Goal: Task Accomplishment & Management: Use online tool/utility

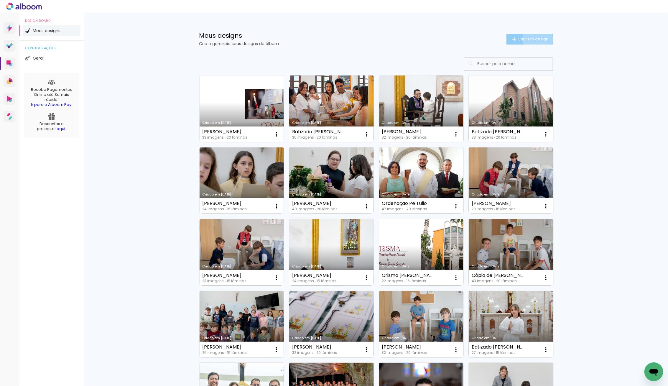
click at [537, 39] on span "Criar um design" at bounding box center [533, 39] width 31 height 4
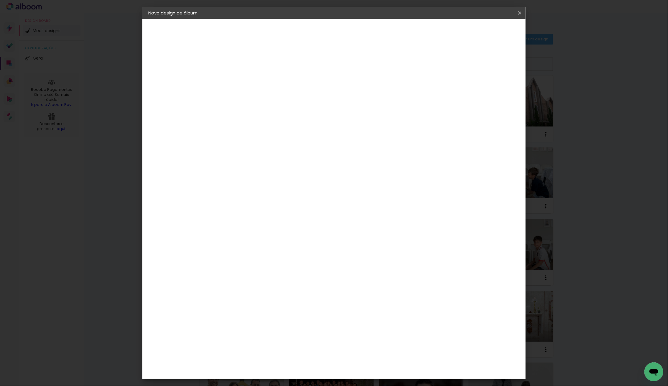
click at [262, 91] on div at bounding box center [245, 79] width 34 height 45
click at [247, 85] on paper-input-container "Título do álbum" at bounding box center [245, 79] width 4 height 15
type input "[PERSON_NAME]"
type paper-input "[PERSON_NAME]"
click at [0, 0] on slot "Avançar" at bounding box center [0, 0] width 0 height 0
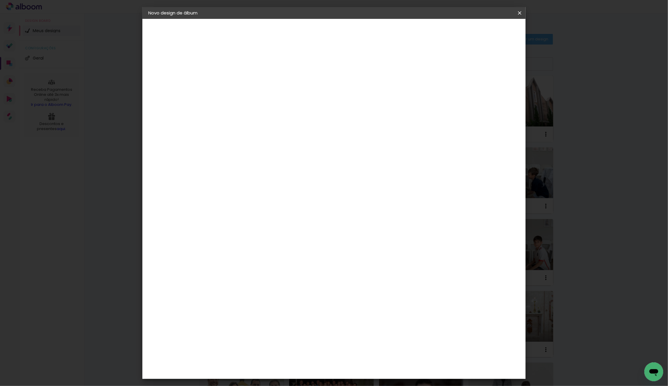
scroll to position [419, 0]
click at [236, 337] on img at bounding box center [234, 340] width 7 height 7
click at [364, 25] on header "Fornecedor Escolha um fornecedor ou avance com o tamanho livre. Voltar Avançar" at bounding box center [291, 36] width 145 height 35
click at [0, 0] on slot "Avançar" at bounding box center [0, 0] width 0 height 0
click at [275, 99] on iron-icon at bounding box center [271, 102] width 7 height 7
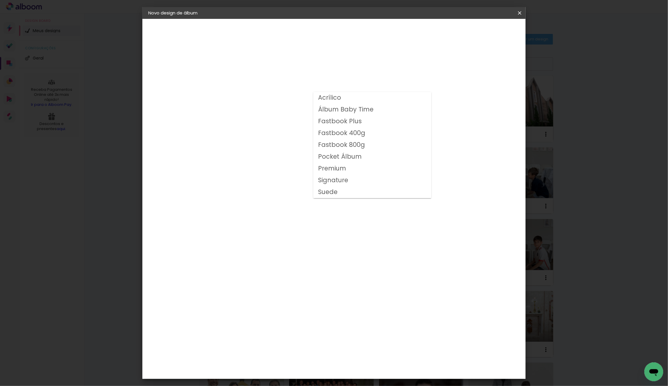
click at [0, 0] on slot "Fastbook 400g" at bounding box center [0, 0] width 0 height 0
type input "Fastbook 400g"
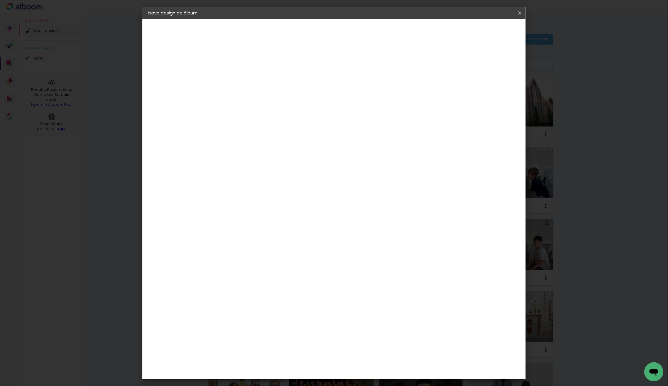
click at [326, 272] on span "20.32 × 40.64 cm" at bounding box center [315, 281] width 19 height 19
click at [341, 34] on paper-button "Avançar" at bounding box center [326, 31] width 29 height 10
click at [493, 28] on paper-button "Iniciar design" at bounding box center [474, 31] width 39 height 10
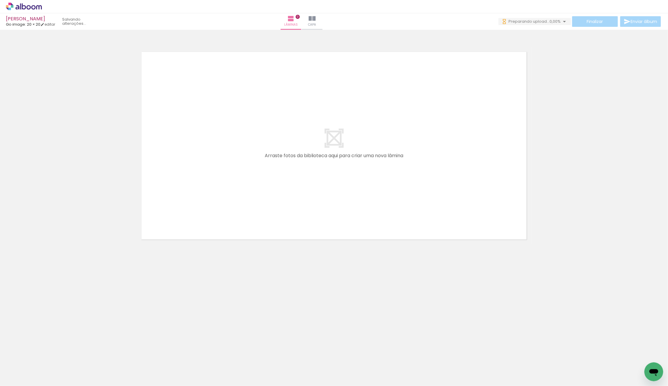
scroll to position [0, 471]
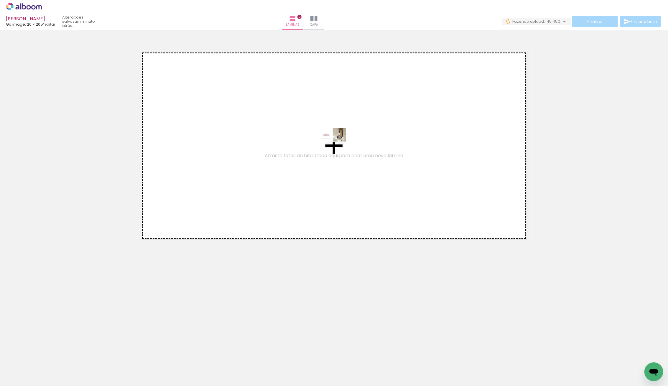
drag, startPoint x: 629, startPoint y: 371, endPoint x: 338, endPoint y: 146, distance: 368.2
click at [337, 145] on quentale-workspace at bounding box center [334, 193] width 668 height 386
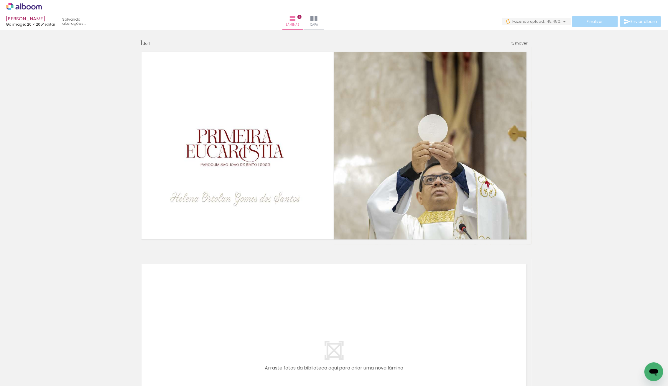
scroll to position [0, 0]
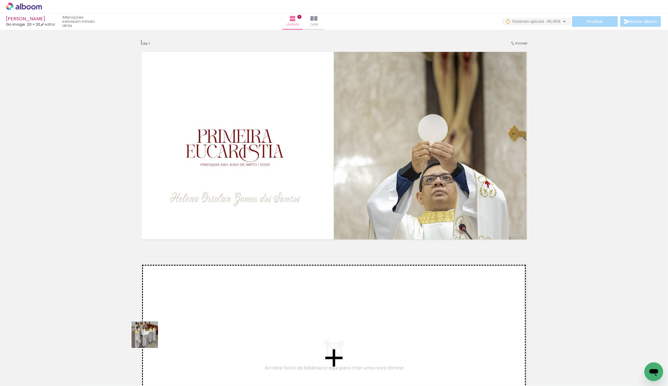
click at [213, 322] on quentale-workspace at bounding box center [334, 193] width 668 height 386
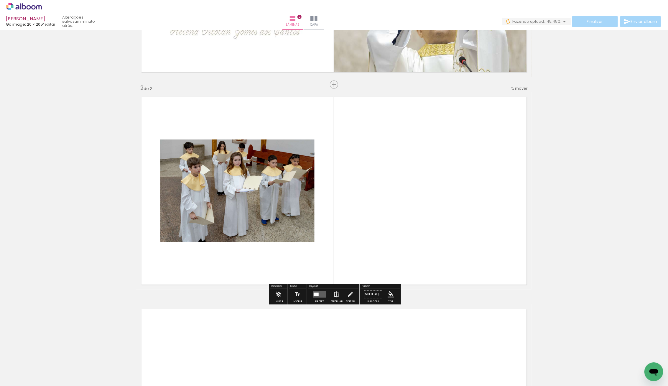
scroll to position [168, 0]
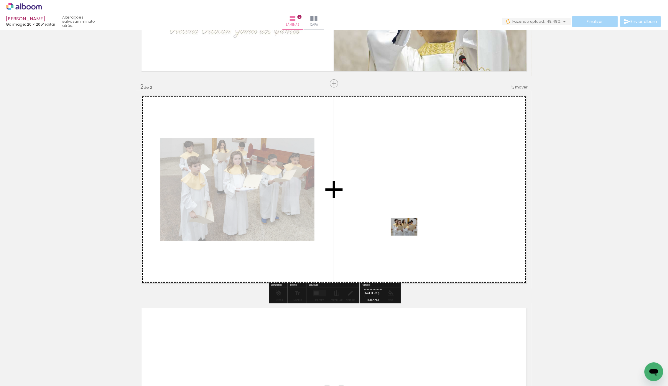
drag, startPoint x: 119, startPoint y: 364, endPoint x: 409, endPoint y: 234, distance: 317.2
click at [409, 234] on quentale-workspace at bounding box center [334, 193] width 668 height 386
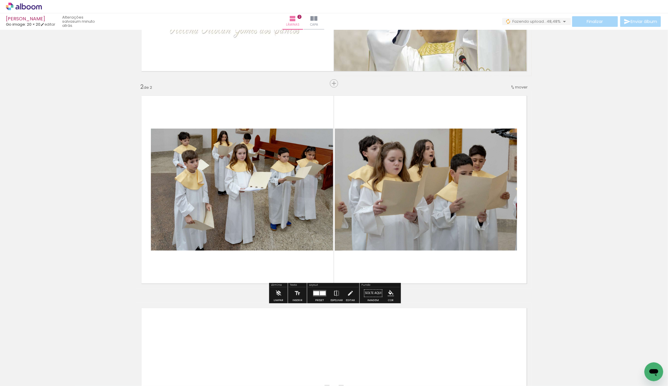
click at [27, 367] on input "Todas as fotos" at bounding box center [16, 368] width 22 height 5
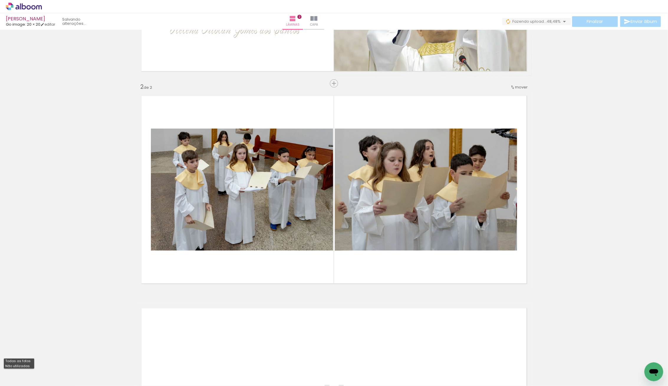
click at [22, 368] on paper-item "Não utilizadas" at bounding box center [19, 366] width 30 height 5
type input "Não utilizadas"
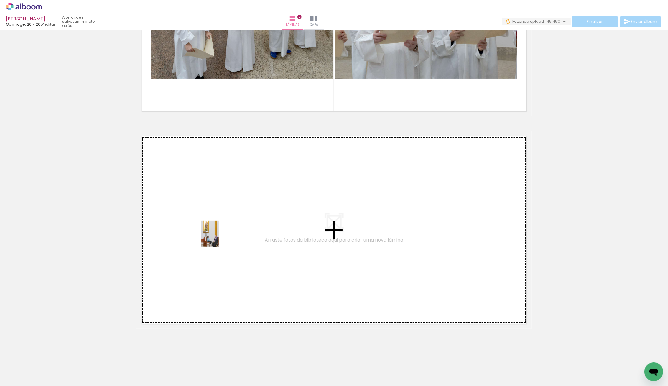
drag, startPoint x: 99, startPoint y: 348, endPoint x: 225, endPoint y: 234, distance: 169.5
click at [225, 234] on quentale-workspace at bounding box center [334, 193] width 668 height 386
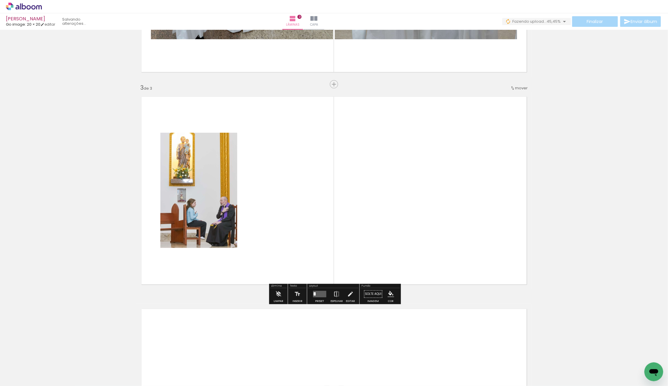
scroll to position [381, 0]
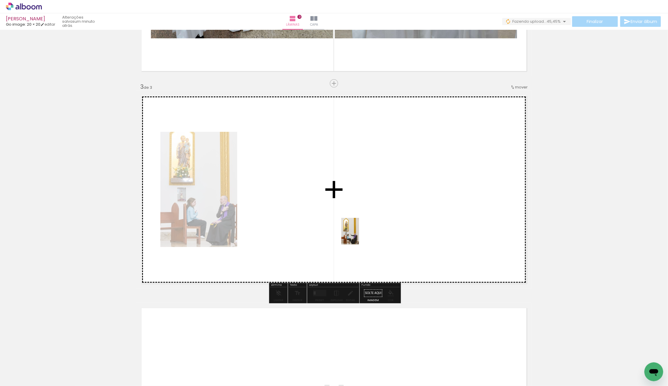
drag, startPoint x: 145, startPoint y: 342, endPoint x: 360, endPoint y: 236, distance: 240.0
click at [360, 236] on quentale-workspace at bounding box center [334, 193] width 668 height 386
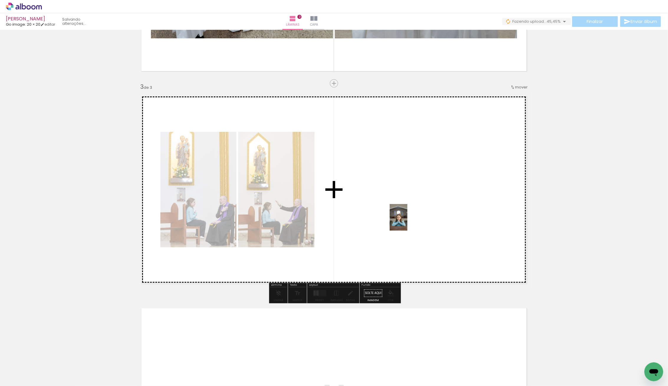
drag, startPoint x: 68, startPoint y: 368, endPoint x: 407, endPoint y: 222, distance: 369.7
click at [407, 222] on quentale-workspace at bounding box center [334, 193] width 668 height 386
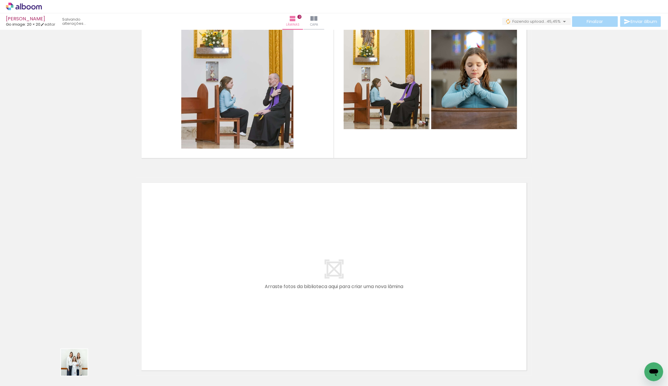
drag, startPoint x: 79, startPoint y: 367, endPoint x: 265, endPoint y: 302, distance: 196.9
click at [265, 302] on quentale-workspace at bounding box center [334, 193] width 668 height 386
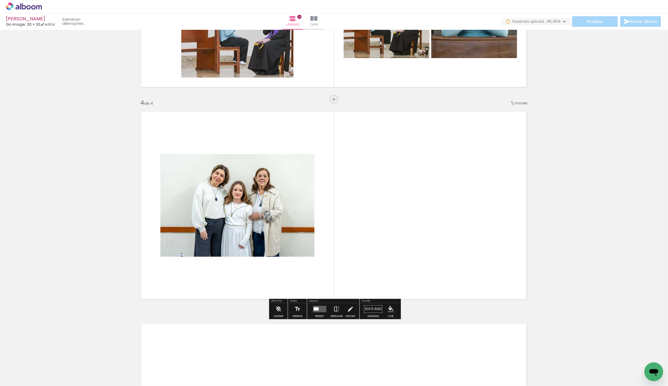
scroll to position [593, 0]
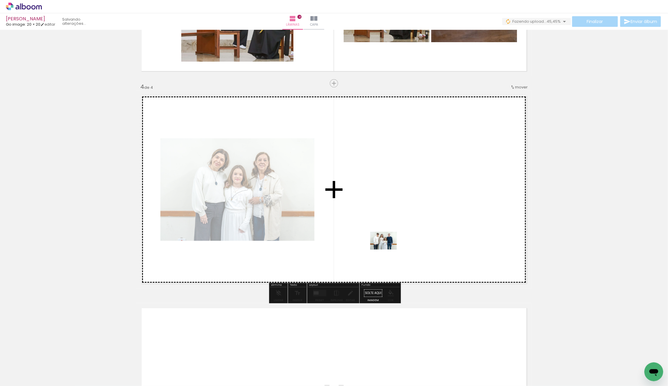
click at [380, 246] on quentale-workspace at bounding box center [334, 193] width 668 height 386
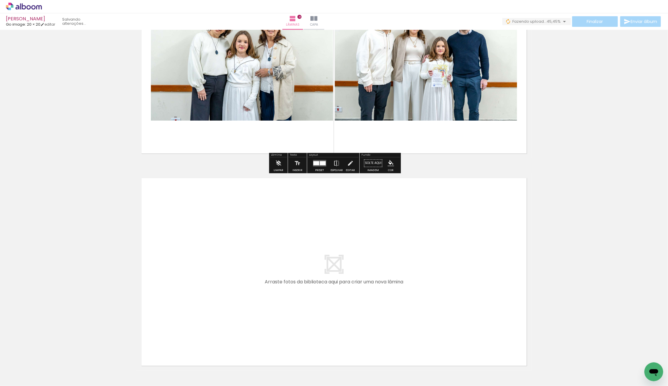
scroll to position [729, 0]
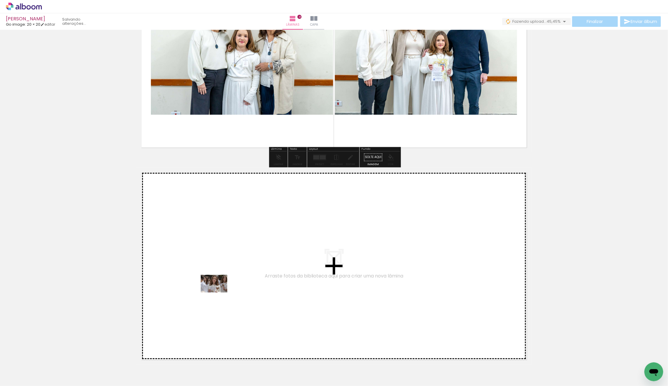
drag, startPoint x: 82, startPoint y: 361, endPoint x: 218, endPoint y: 292, distance: 152.8
click at [218, 292] on quentale-workspace at bounding box center [334, 193] width 668 height 386
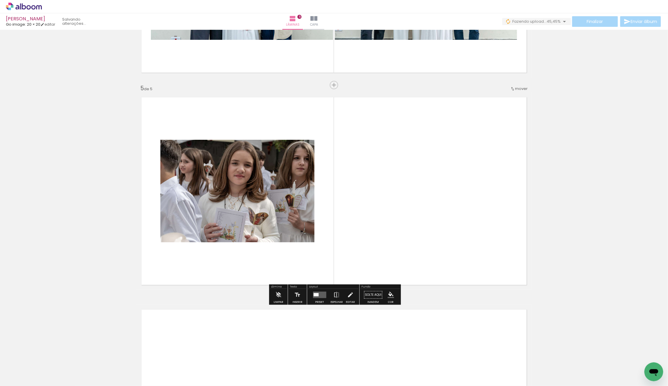
scroll to position [805, 0]
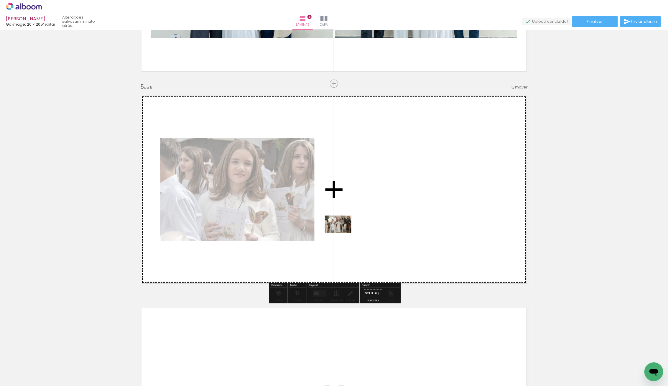
drag, startPoint x: 126, startPoint y: 339, endPoint x: 383, endPoint y: 216, distance: 285.4
click at [383, 216] on quentale-workspace at bounding box center [334, 193] width 668 height 386
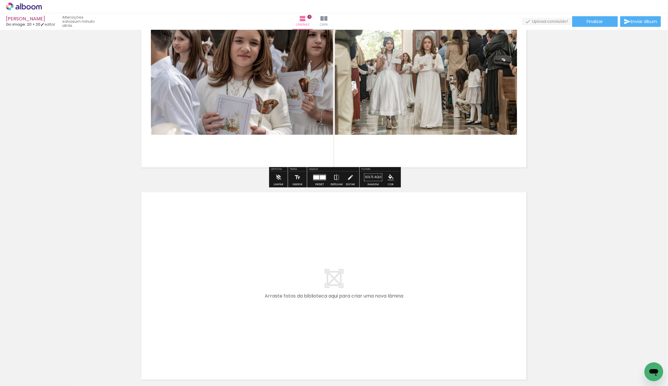
scroll to position [977, 0]
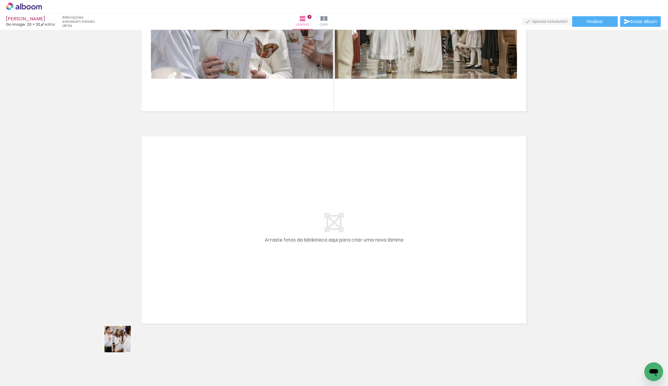
click at [222, 292] on quentale-workspace at bounding box center [334, 193] width 668 height 386
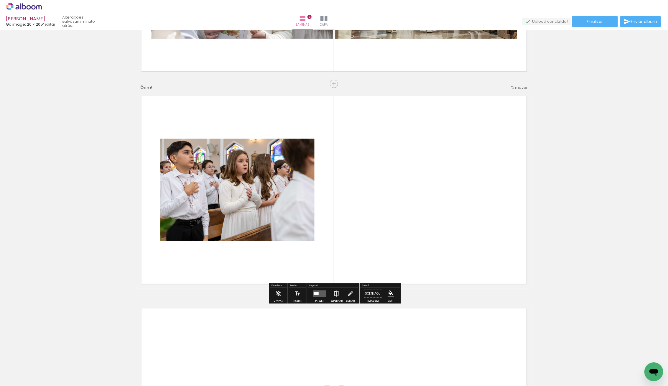
scroll to position [1018, 0]
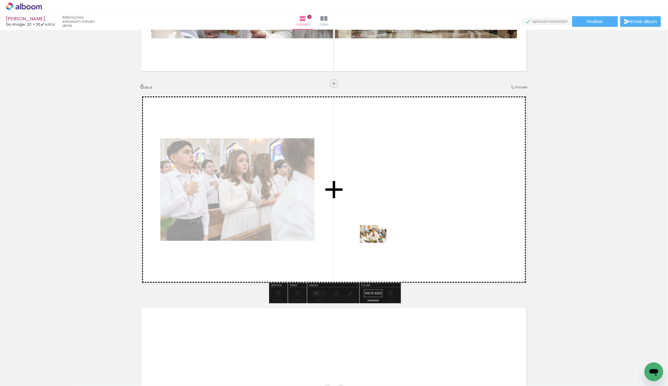
click at [393, 238] on quentale-workspace at bounding box center [334, 193] width 668 height 386
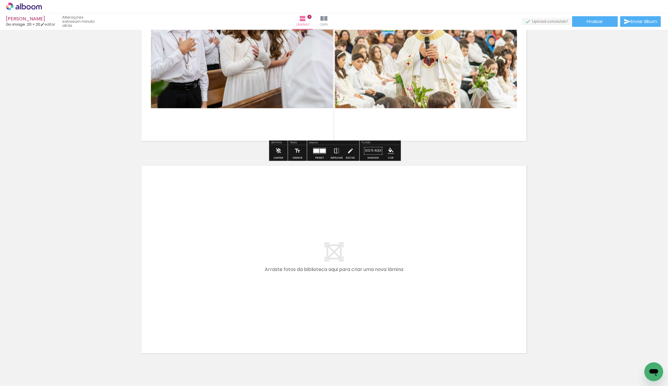
scroll to position [1175, 0]
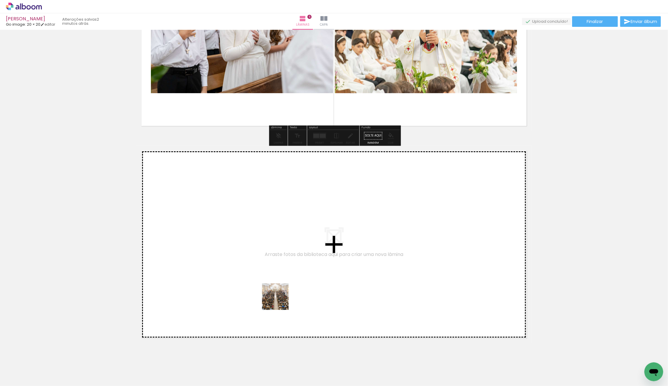
drag, startPoint x: 165, startPoint y: 339, endPoint x: 339, endPoint y: 280, distance: 183.2
click at [339, 280] on quentale-workspace at bounding box center [334, 193] width 668 height 386
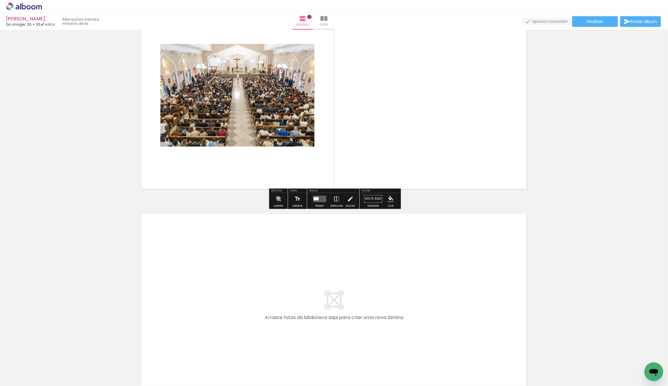
scroll to position [1332, 0]
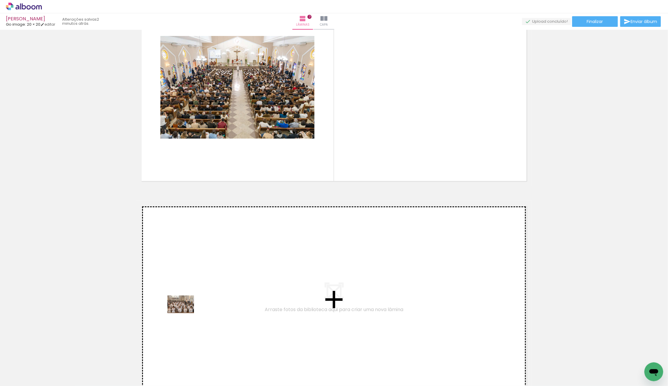
drag, startPoint x: 69, startPoint y: 373, endPoint x: 185, endPoint y: 313, distance: 130.6
click at [185, 313] on quentale-workspace at bounding box center [334, 193] width 668 height 386
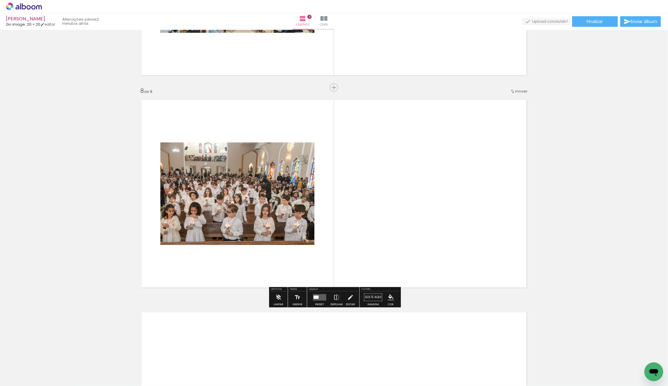
scroll to position [1442, 0]
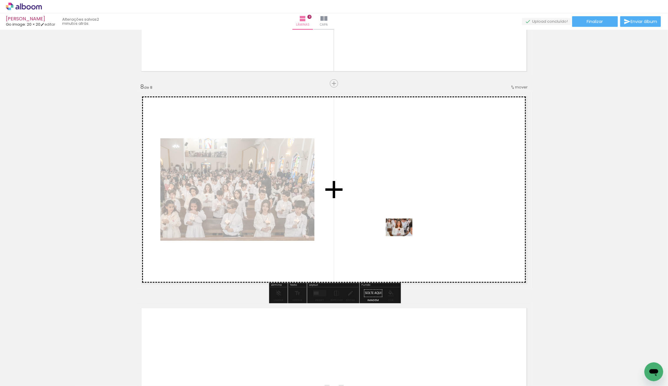
click at [415, 230] on quentale-workspace at bounding box center [334, 193] width 668 height 386
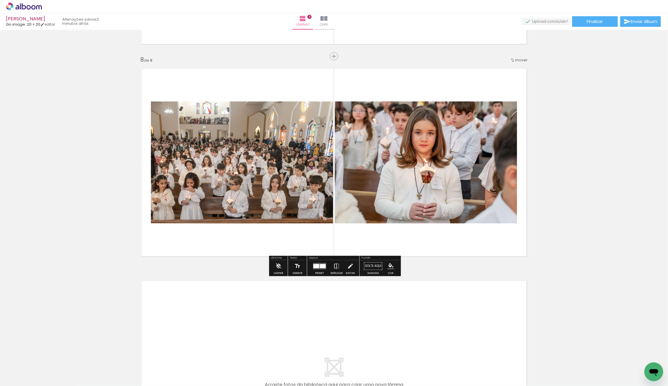
scroll to position [1480, 0]
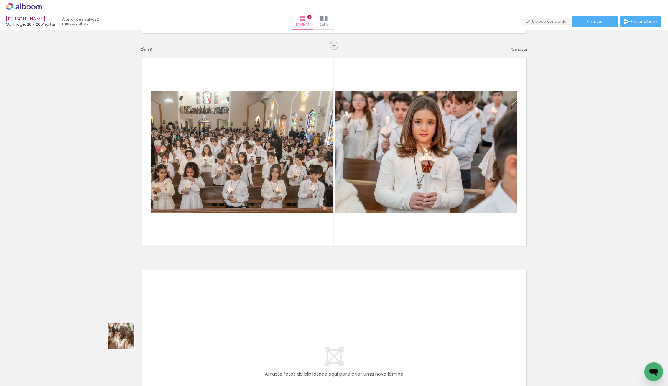
drag, startPoint x: 59, startPoint y: 369, endPoint x: 221, endPoint y: 306, distance: 174.3
click at [221, 306] on quentale-workspace at bounding box center [334, 193] width 668 height 386
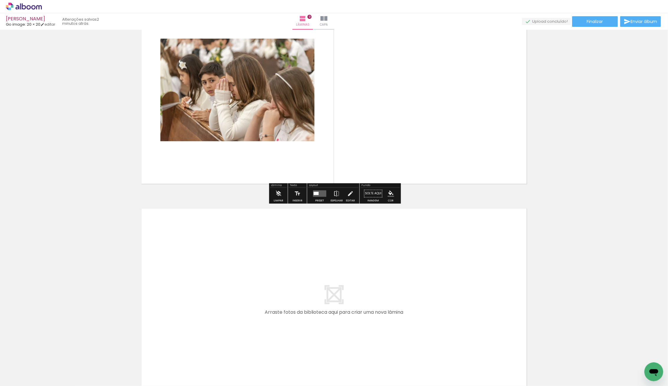
scroll to position [1755, 0]
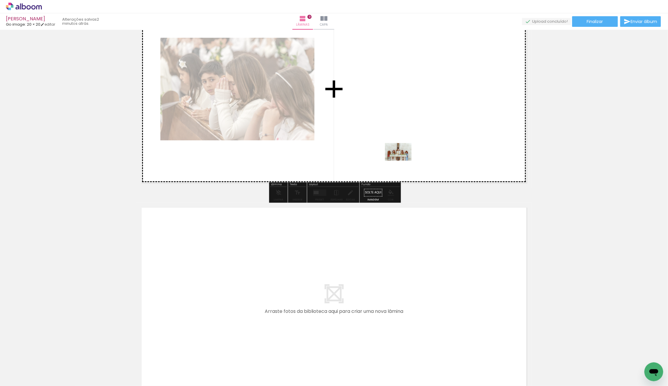
drag, startPoint x: 71, startPoint y: 368, endPoint x: 420, endPoint y: 143, distance: 415.9
click at [420, 143] on quentale-workspace at bounding box center [334, 193] width 668 height 386
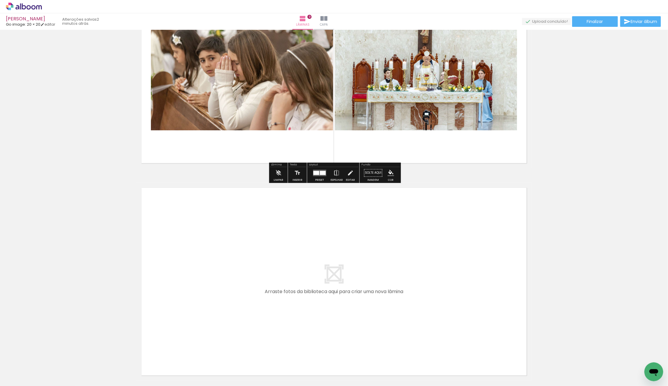
scroll to position [1781, 0]
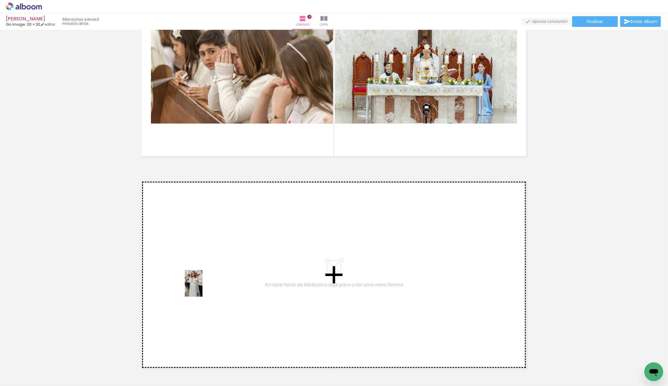
drag, startPoint x: 64, startPoint y: 370, endPoint x: 210, endPoint y: 285, distance: 168.7
click at [210, 285] on quentale-workspace at bounding box center [334, 193] width 668 height 386
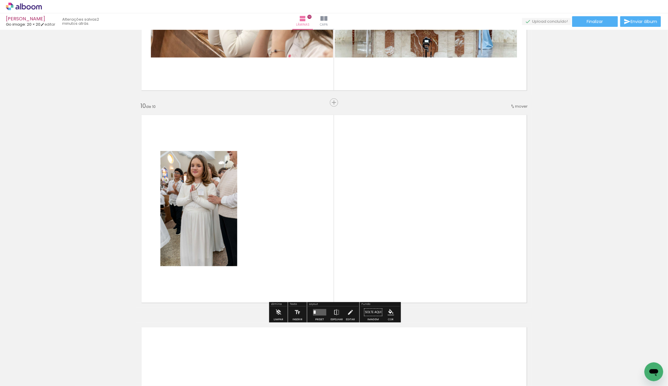
scroll to position [1866, 0]
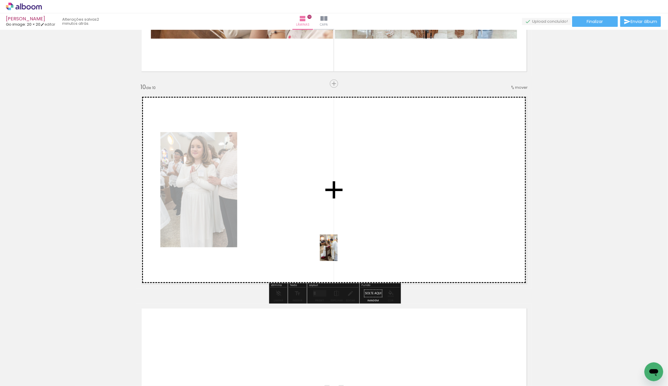
drag, startPoint x: 63, startPoint y: 373, endPoint x: 353, endPoint y: 249, distance: 315.1
click at [364, 245] on quentale-workspace at bounding box center [334, 193] width 668 height 386
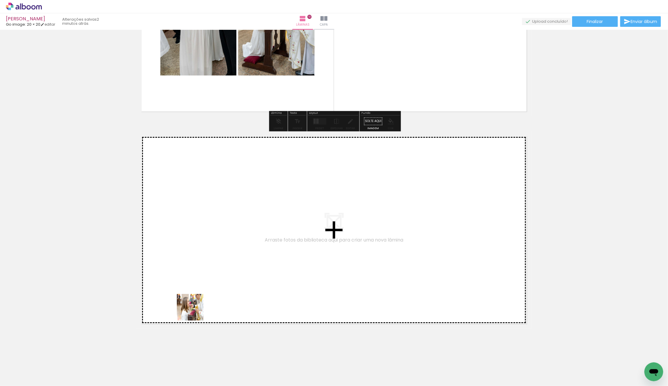
click at [255, 290] on quentale-workspace at bounding box center [334, 193] width 668 height 386
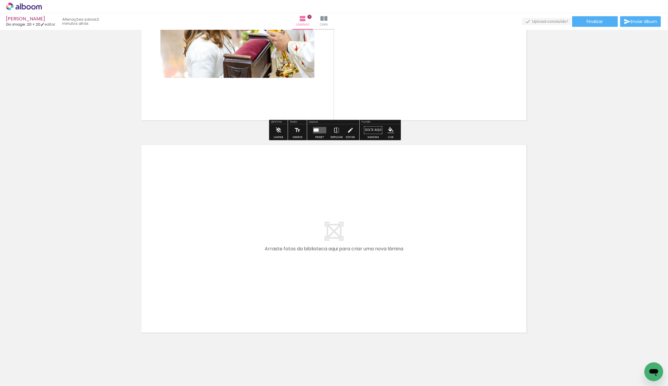
scroll to position [2251, 0]
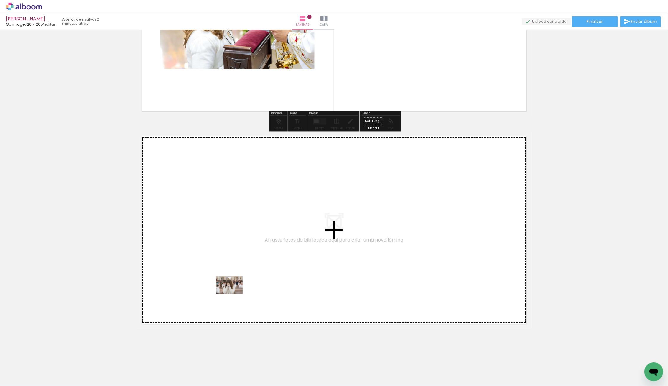
drag, startPoint x: 74, startPoint y: 372, endPoint x: 251, endPoint y: 281, distance: 199.0
click at [251, 281] on quentale-workspace at bounding box center [334, 193] width 668 height 386
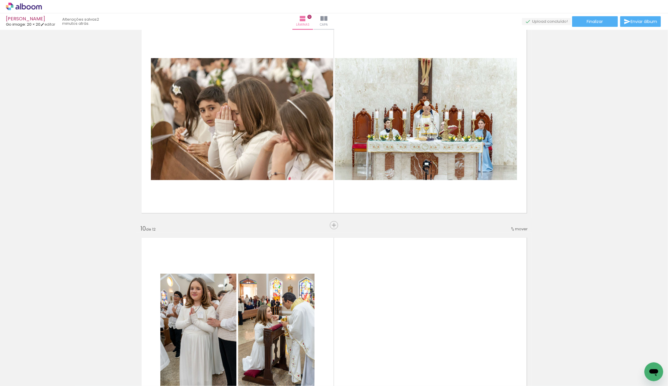
scroll to position [1702, 0]
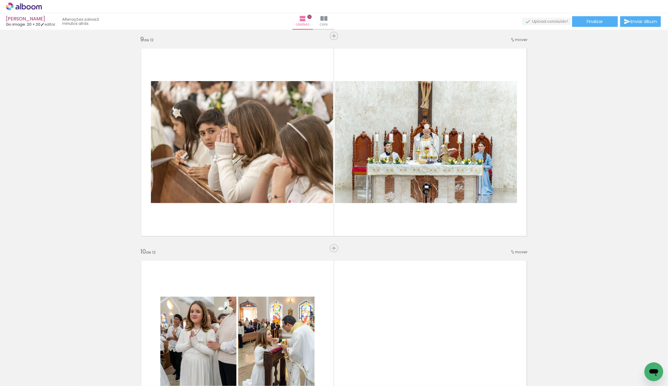
click at [332, 245] on div "Inserir lâmina" at bounding box center [334, 248] width 32 height 7
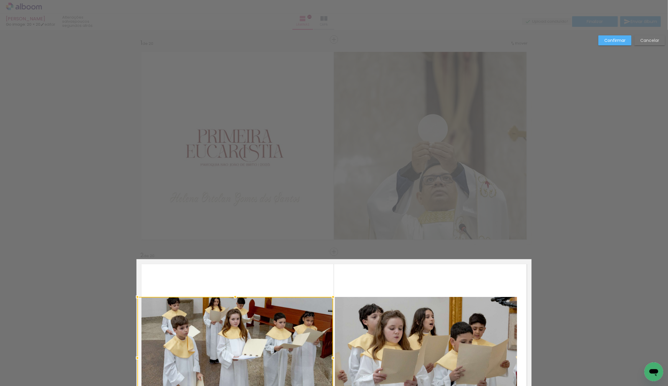
click at [137, 259] on album-spread "2 de 20" at bounding box center [334, 358] width 395 height 198
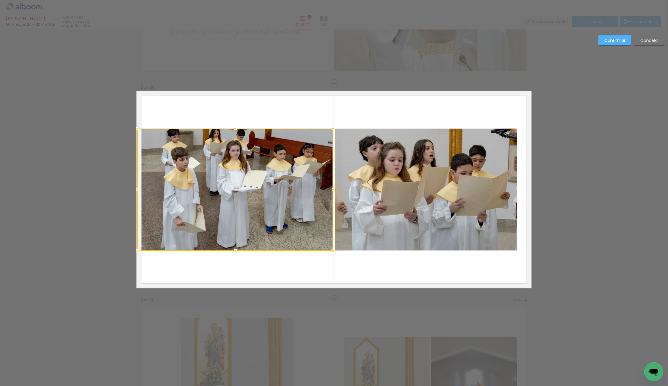
scroll to position [359, 0]
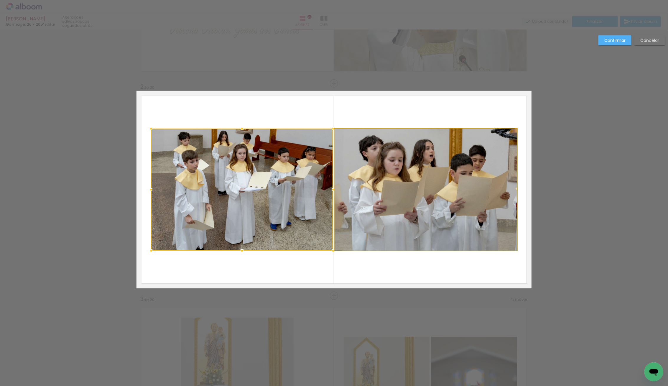
click at [487, 195] on album-spread "2 de 20" at bounding box center [334, 190] width 395 height 198
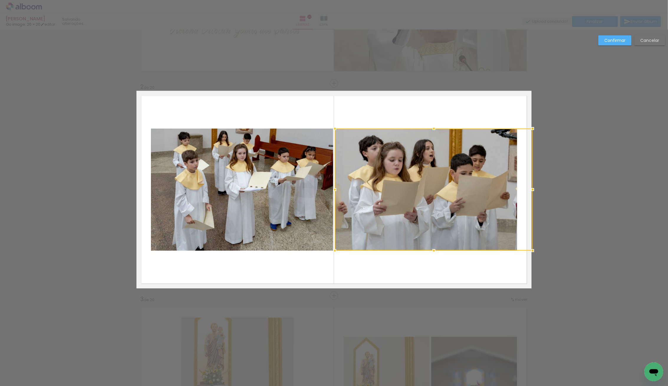
drag, startPoint x: 516, startPoint y: 190, endPoint x: 533, endPoint y: 192, distance: 17.2
click at [512, 193] on div at bounding box center [517, 190] width 12 height 12
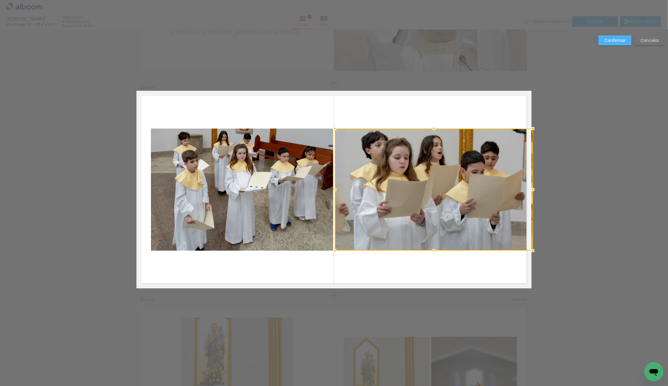
drag, startPoint x: 518, startPoint y: 190, endPoint x: 527, endPoint y: 191, distance: 9.5
click at [527, 191] on div at bounding box center [533, 190] width 12 height 12
click at [0, 0] on slot "Confirmar" at bounding box center [0, 0] width 0 height 0
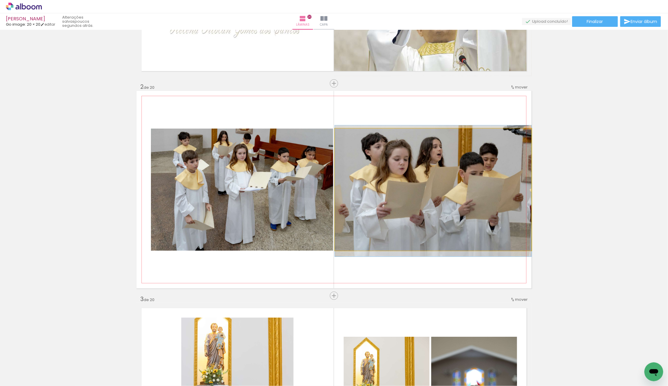
click at [461, 198] on div at bounding box center [433, 190] width 197 height 131
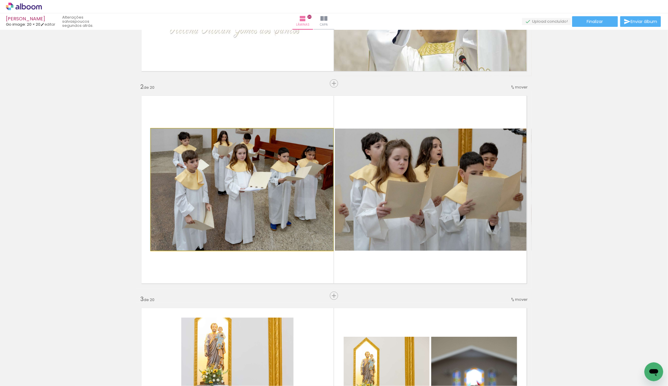
click at [259, 214] on quentale-photo at bounding box center [242, 190] width 182 height 122
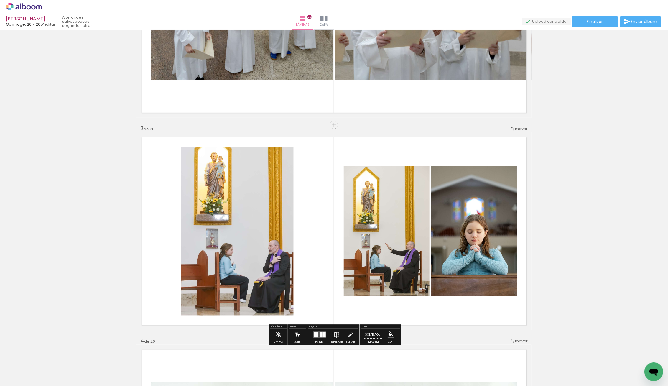
scroll to position [333, 0]
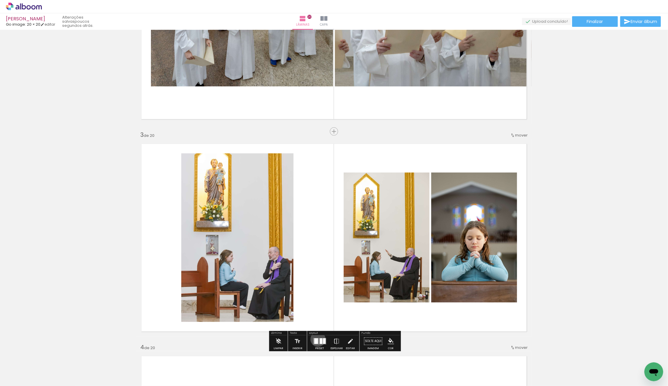
click at [317, 339] on quentale-layouter at bounding box center [319, 341] width 13 height 6
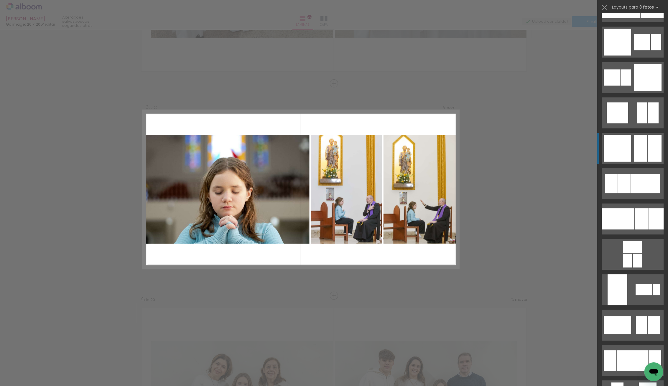
scroll to position [841, 0]
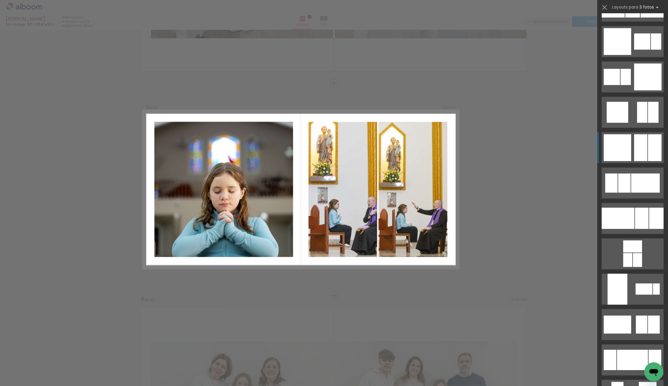
click at [607, 145] on div at bounding box center [617, 147] width 27 height 27
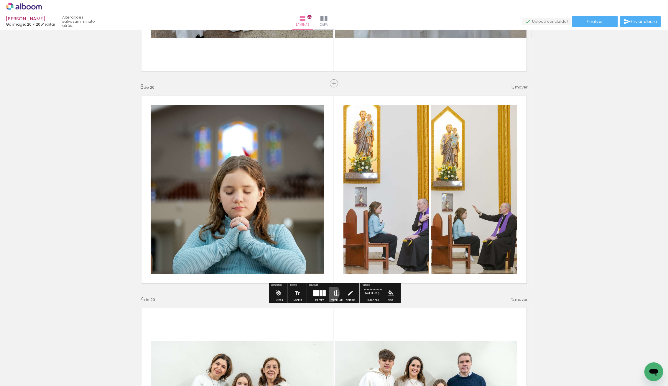
click at [329, 293] on paper-button "Espelhar" at bounding box center [336, 294] width 15 height 15
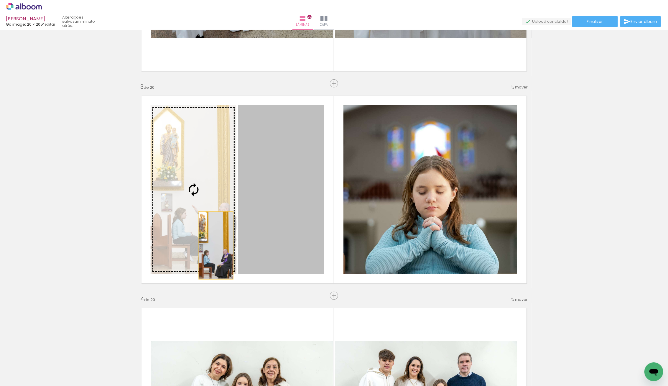
drag, startPoint x: 268, startPoint y: 241, endPoint x: 216, endPoint y: 245, distance: 52.3
click at [0, 0] on slot at bounding box center [0, 0] width 0 height 0
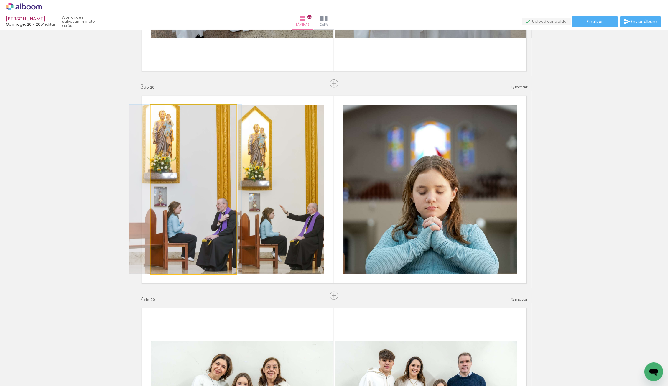
drag, startPoint x: 205, startPoint y: 249, endPoint x: 197, endPoint y: 248, distance: 8.0
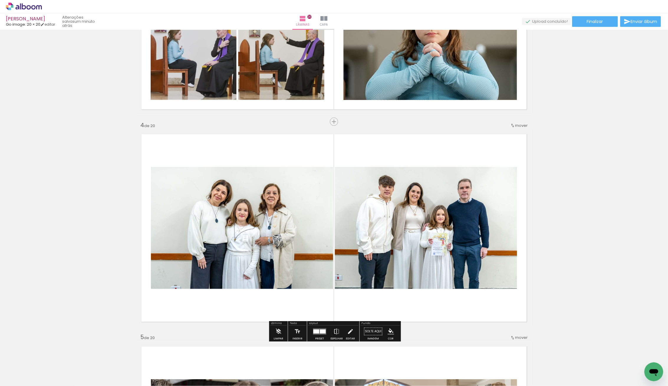
scroll to position [555, 0]
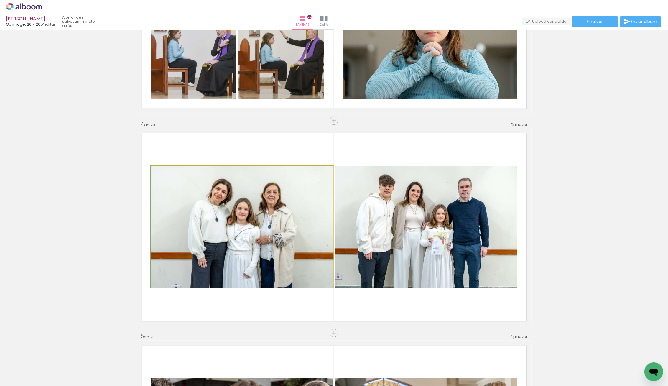
drag, startPoint x: 256, startPoint y: 229, endPoint x: 352, endPoint y: 218, distance: 96.7
click at [0, 0] on slot at bounding box center [0, 0] width 0 height 0
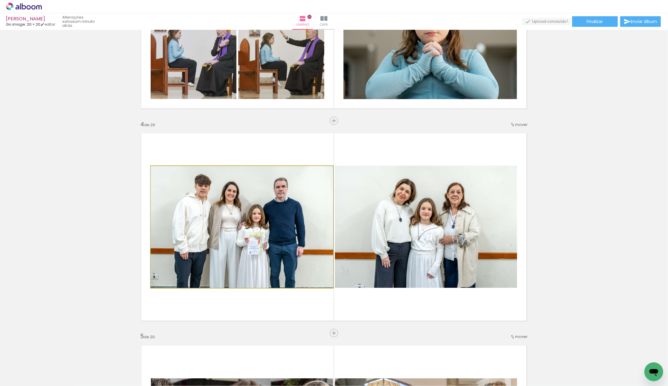
click at [259, 236] on quentale-photo at bounding box center [242, 227] width 182 height 122
click at [259, 236] on album-spread "4 de 20" at bounding box center [334, 227] width 395 height 198
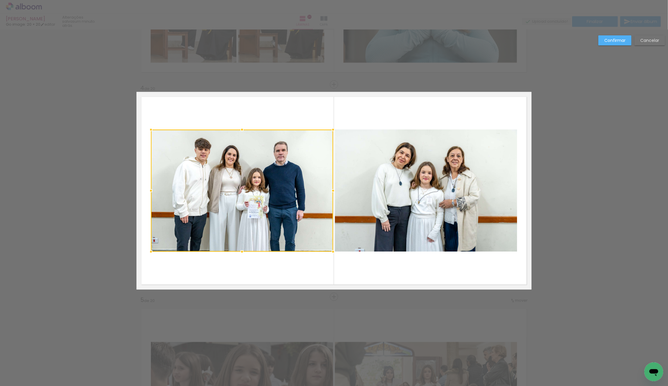
scroll to position [593, 0]
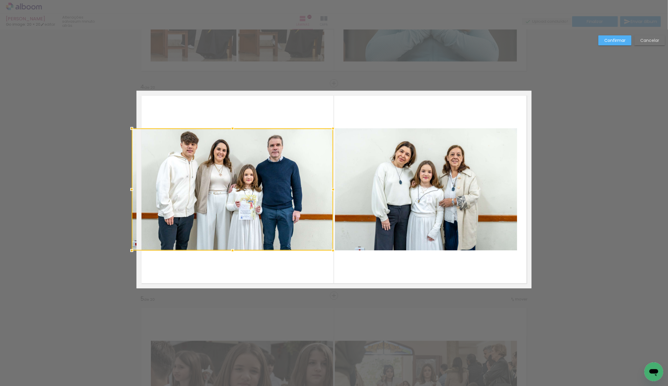
drag, startPoint x: 152, startPoint y: 188, endPoint x: 138, endPoint y: 187, distance: 13.6
click at [138, 187] on div at bounding box center [232, 190] width 201 height 122
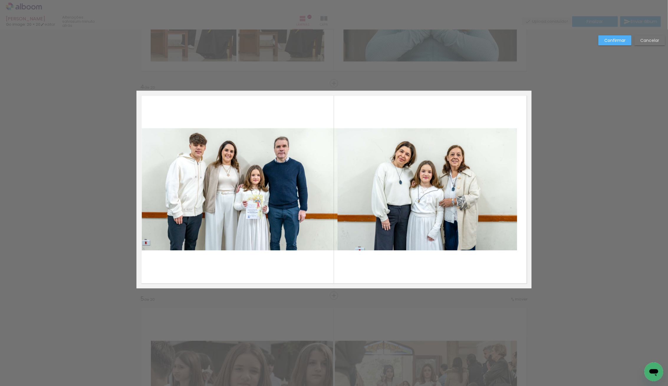
click at [169, 190] on album-spread "4 de 20" at bounding box center [334, 190] width 395 height 198
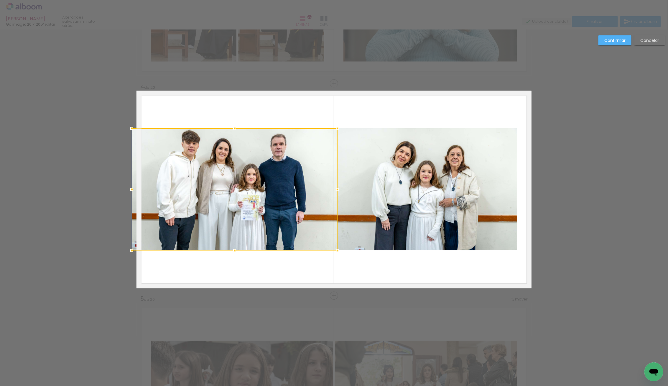
drag, startPoint x: 144, startPoint y: 189, endPoint x: 139, endPoint y: 189, distance: 4.4
click at [138, 189] on div at bounding box center [235, 190] width 206 height 122
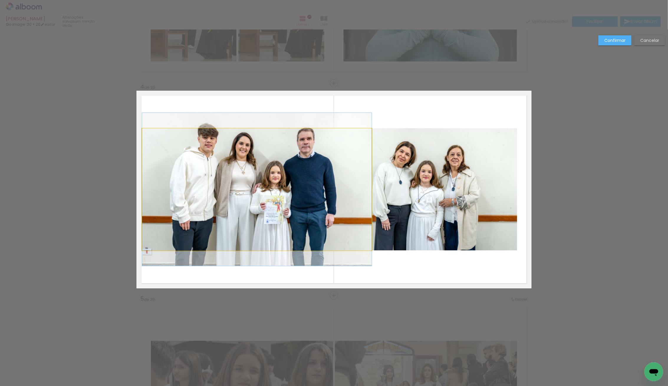
click at [159, 193] on album-spread "4 de 20" at bounding box center [334, 190] width 395 height 198
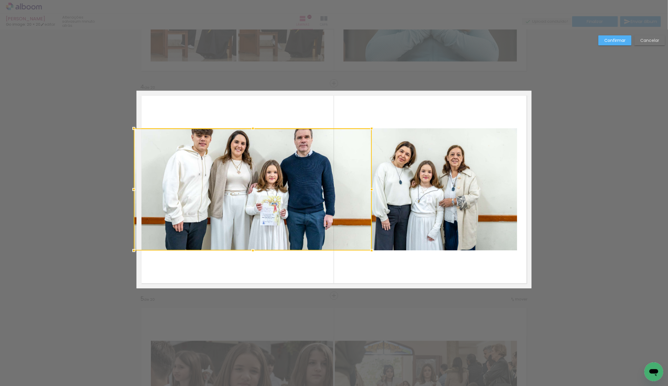
drag, startPoint x: 142, startPoint y: 190, endPoint x: 139, endPoint y: 190, distance: 3.0
click at [139, 190] on div at bounding box center [134, 190] width 12 height 12
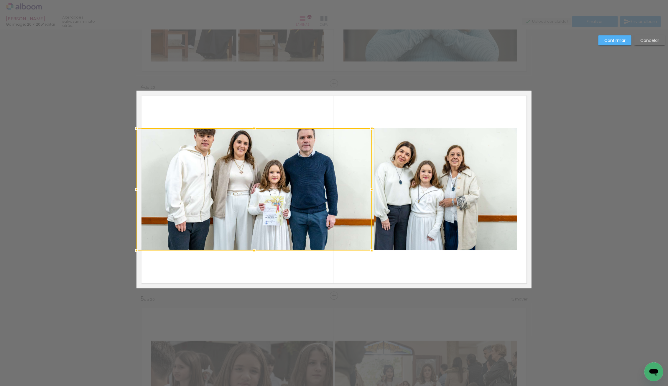
click at [353, 218] on div at bounding box center [254, 190] width 235 height 122
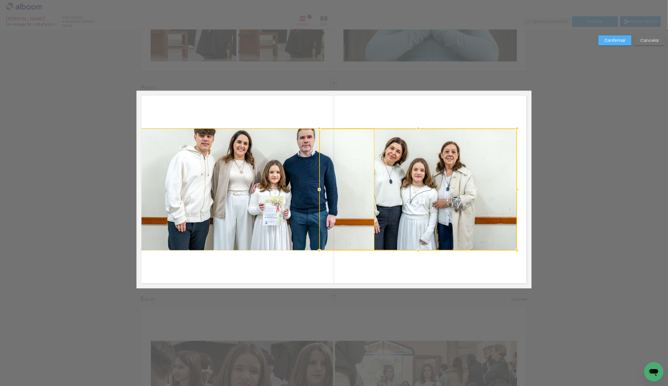
drag, startPoint x: 334, startPoint y: 192, endPoint x: 315, endPoint y: 192, distance: 18.6
click at [315, 192] on div at bounding box center [319, 190] width 12 height 12
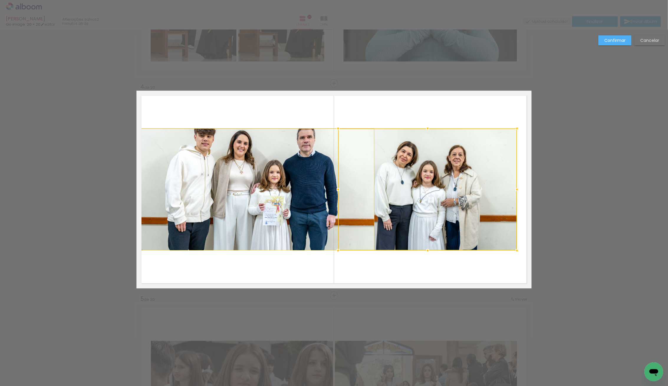
drag, startPoint x: 319, startPoint y: 191, endPoint x: 336, endPoint y: 191, distance: 17.1
click at [336, 191] on div at bounding box center [338, 190] width 12 height 12
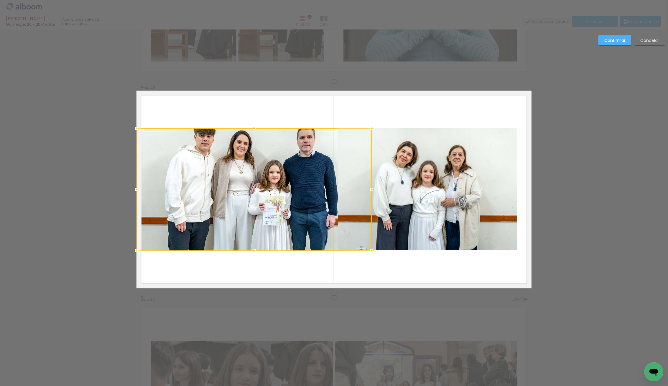
click at [441, 191] on quentale-photo at bounding box center [427, 190] width 179 height 122
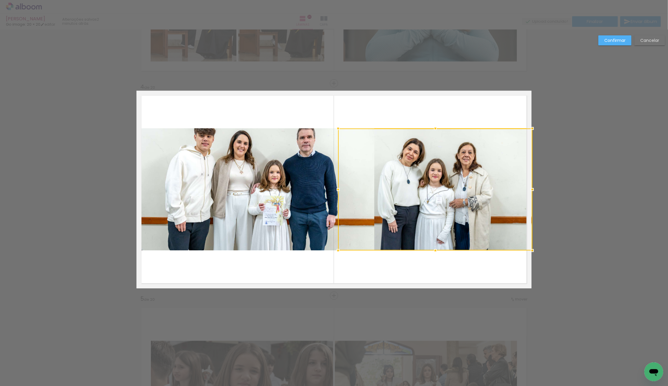
drag, startPoint x: 518, startPoint y: 189, endPoint x: 531, endPoint y: 189, distance: 12.7
click at [531, 189] on div at bounding box center [533, 190] width 12 height 12
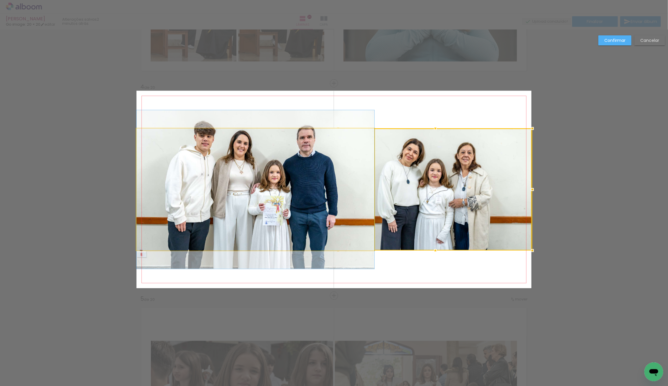
click at [299, 197] on quentale-photo at bounding box center [256, 190] width 238 height 122
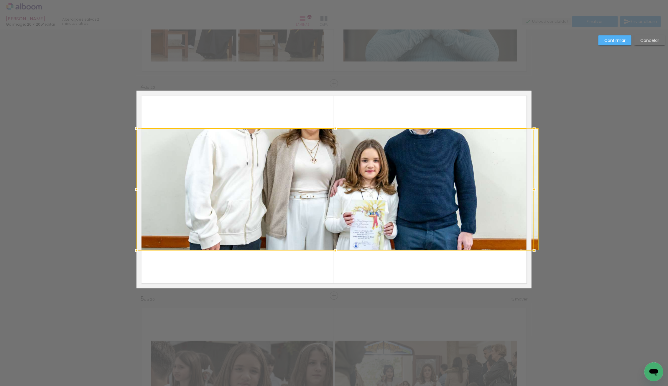
drag, startPoint x: 371, startPoint y: 191, endPoint x: 354, endPoint y: 191, distance: 17.1
click at [353, 191] on div at bounding box center [336, 190] width 398 height 122
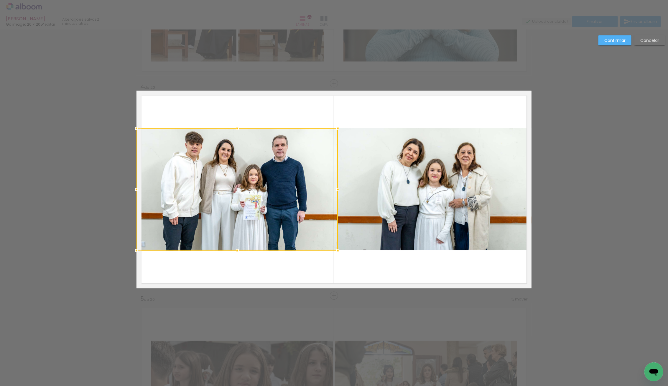
drag, startPoint x: 541, startPoint y: 189, endPoint x: 353, endPoint y: 196, distance: 188.3
click at [351, 195] on album-spread "4 de 20" at bounding box center [334, 190] width 395 height 198
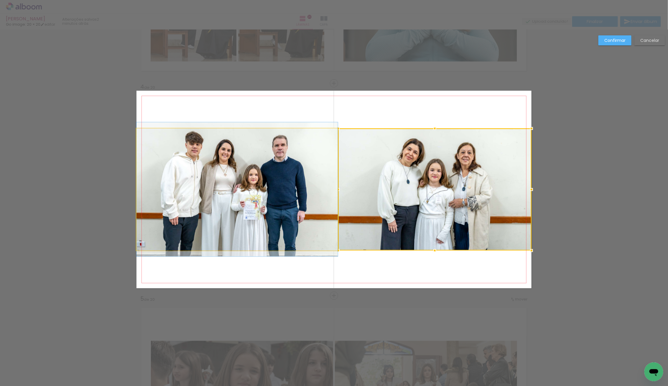
click at [286, 193] on album-spread "4 de 20" at bounding box center [334, 190] width 395 height 198
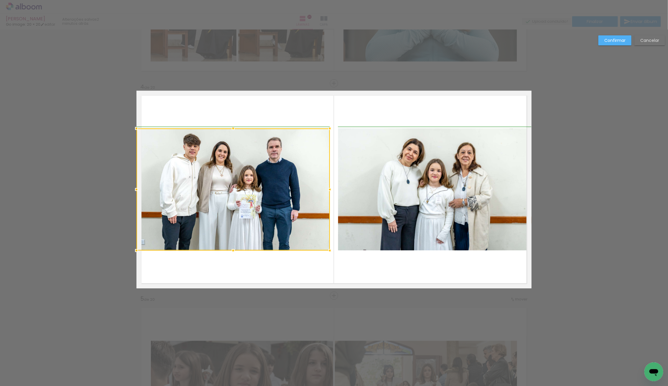
drag, startPoint x: 336, startPoint y: 188, endPoint x: 331, endPoint y: 188, distance: 5.9
click at [331, 188] on div at bounding box center [330, 190] width 12 height 12
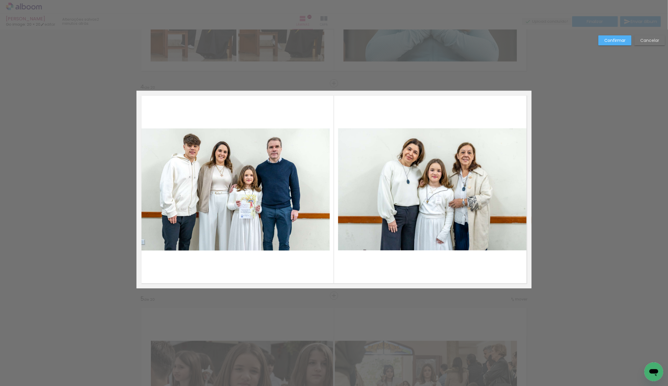
click at [250, 193] on album-spread "4 de 20" at bounding box center [334, 190] width 395 height 198
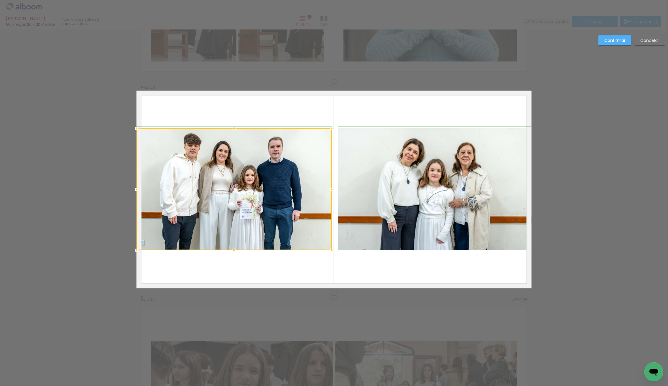
click at [328, 251] on div at bounding box center [332, 250] width 12 height 12
click at [359, 245] on quentale-photo at bounding box center [434, 190] width 193 height 122
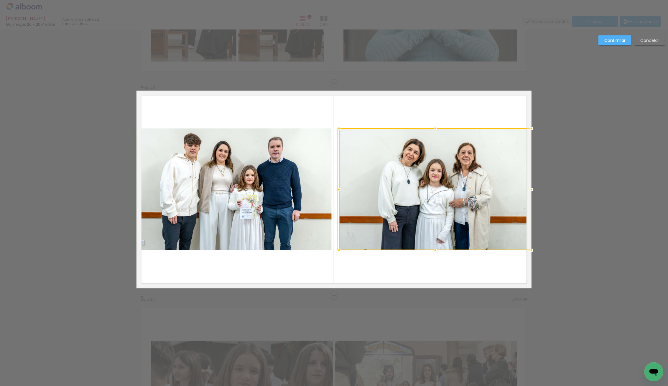
click at [338, 249] on div at bounding box center [339, 250] width 12 height 12
click at [339, 248] on div at bounding box center [339, 250] width 12 height 12
click at [350, 237] on div at bounding box center [434, 189] width 193 height 121
click at [340, 247] on div at bounding box center [338, 251] width 12 height 12
click at [380, 209] on div at bounding box center [434, 190] width 194 height 122
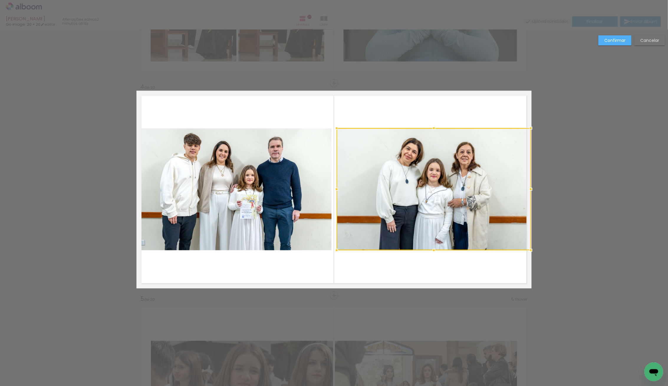
click at [379, 209] on div at bounding box center [434, 189] width 194 height 122
click at [0, 0] on slot "Confirmar" at bounding box center [0, 0] width 0 height 0
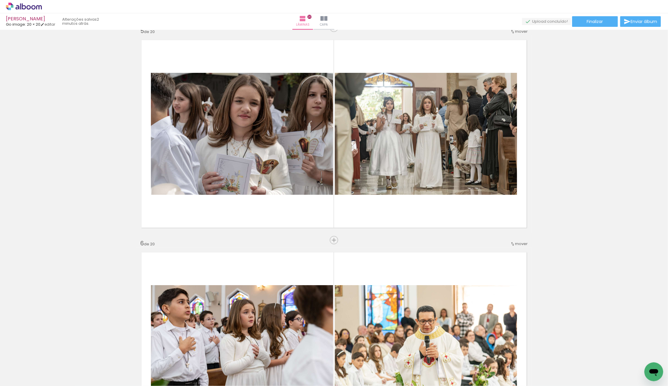
scroll to position [872, 0]
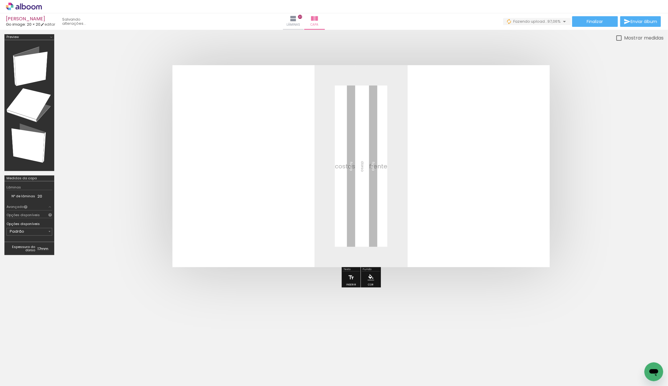
scroll to position [185, 0]
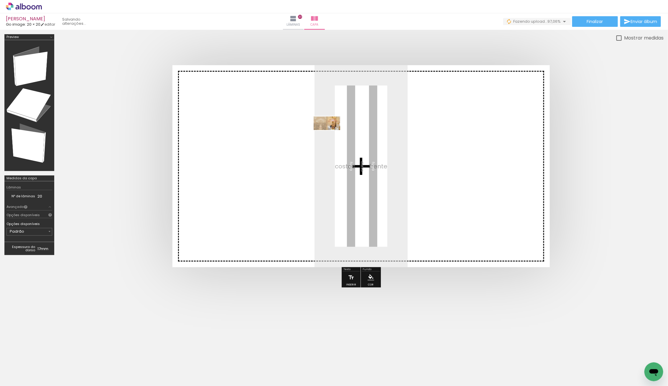
drag, startPoint x: 79, startPoint y: 349, endPoint x: 331, endPoint y: 134, distance: 330.9
click at [331, 134] on quentale-workspace at bounding box center [334, 193] width 668 height 386
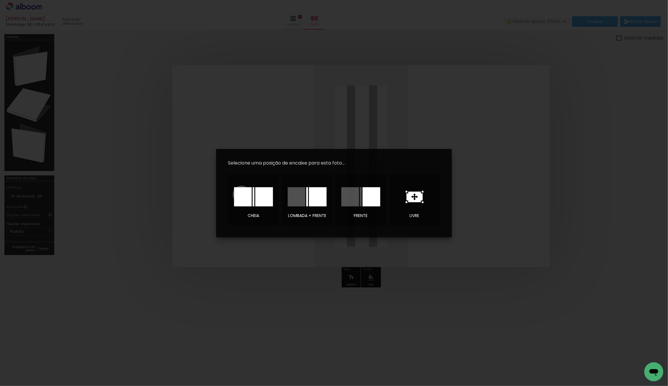
click at [242, 194] on div at bounding box center [243, 196] width 18 height 19
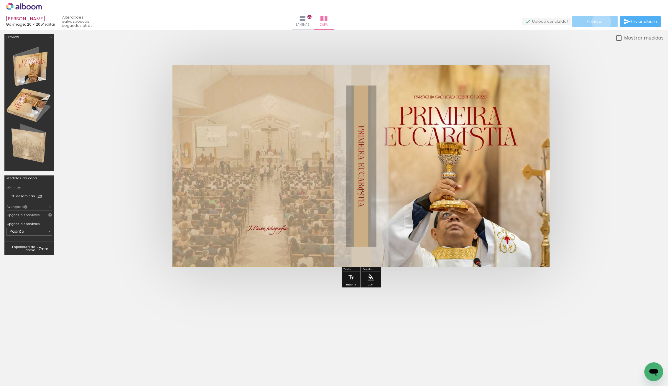
click at [600, 22] on span "Finalizar" at bounding box center [595, 21] width 16 height 4
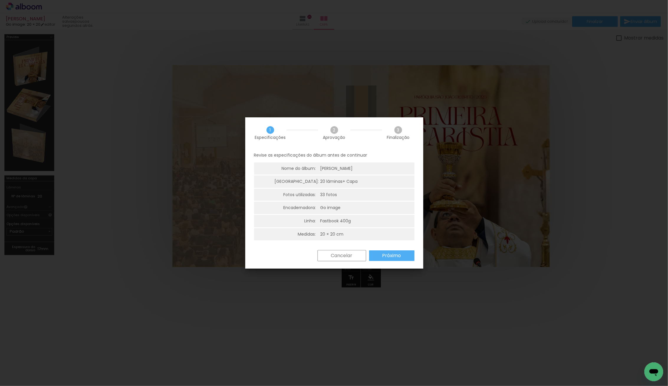
click at [0, 0] on slot "Próximo" at bounding box center [0, 0] width 0 height 0
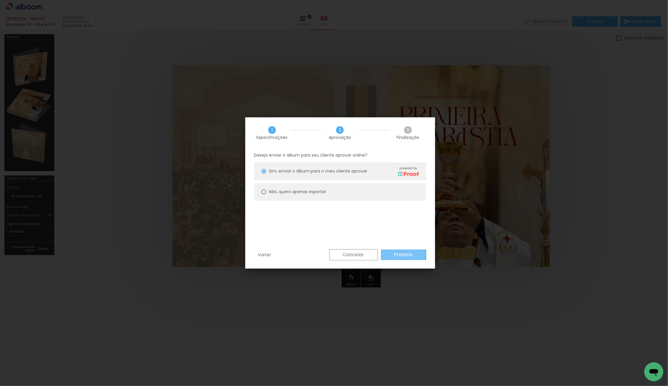
click at [0, 0] on slot "Próximo" at bounding box center [0, 0] width 0 height 0
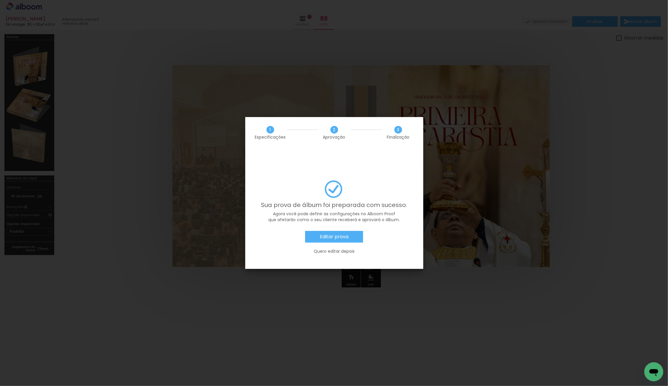
click at [342, 231] on paper-button "Editar prova" at bounding box center [334, 237] width 58 height 12
